Goal: Complete application form

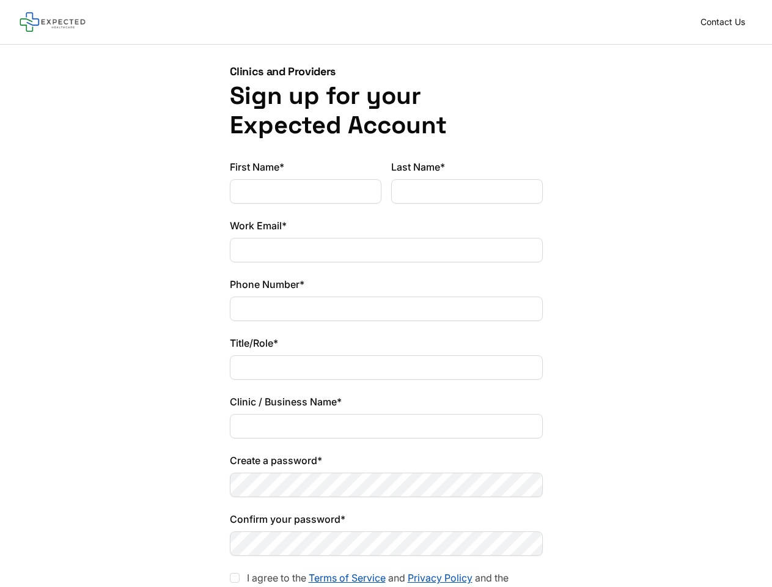
click at [386, 294] on div "Phone Number*" at bounding box center [386, 299] width 313 height 44
click at [235, 578] on div at bounding box center [235, 578] width 10 height 10
